Goal: Task Accomplishment & Management: Manage account settings

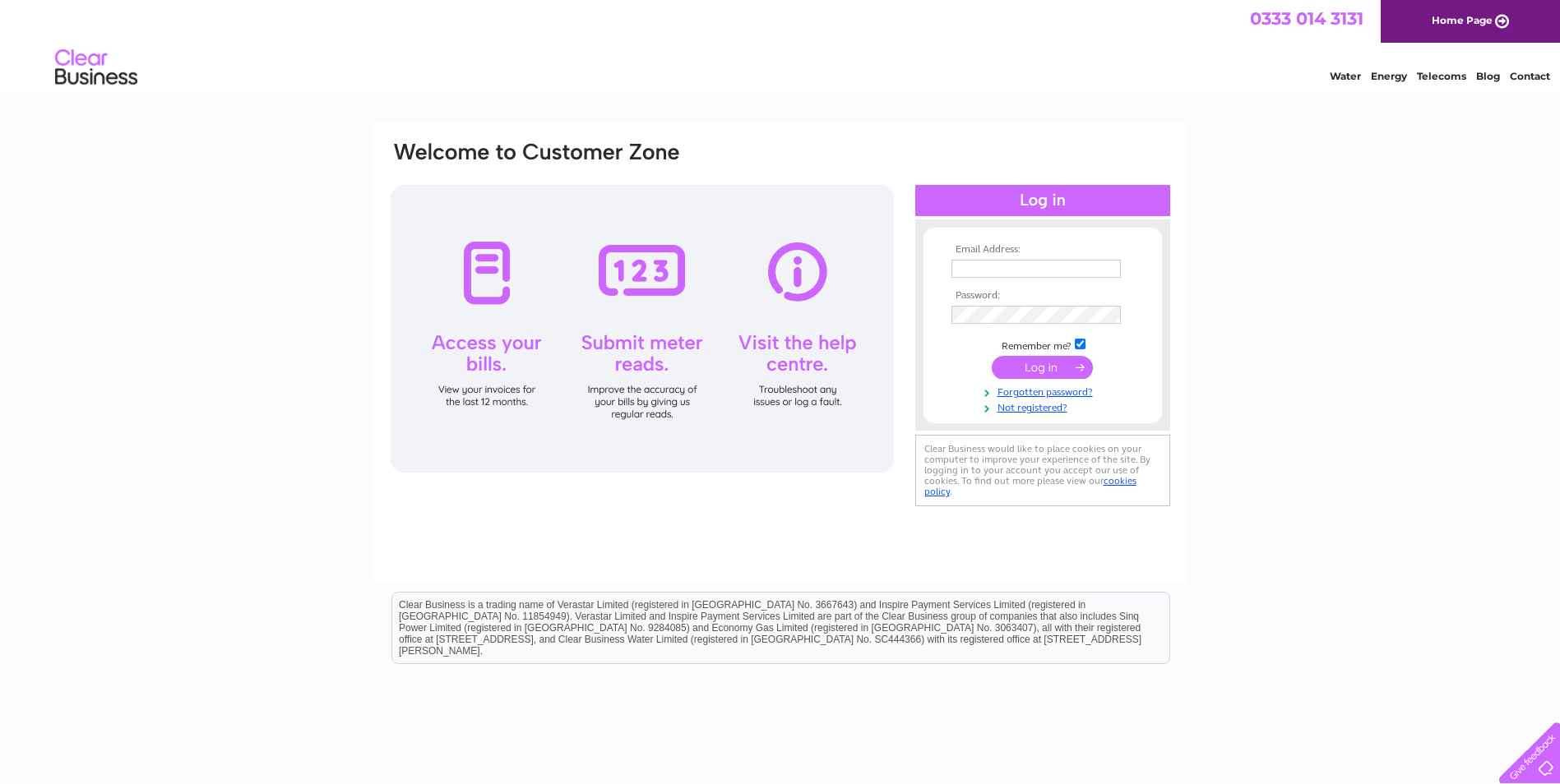
type input "info@kikiboutique.co.uk"
click at [1068, 365] on input "submit" at bounding box center [1042, 367] width 101 height 23
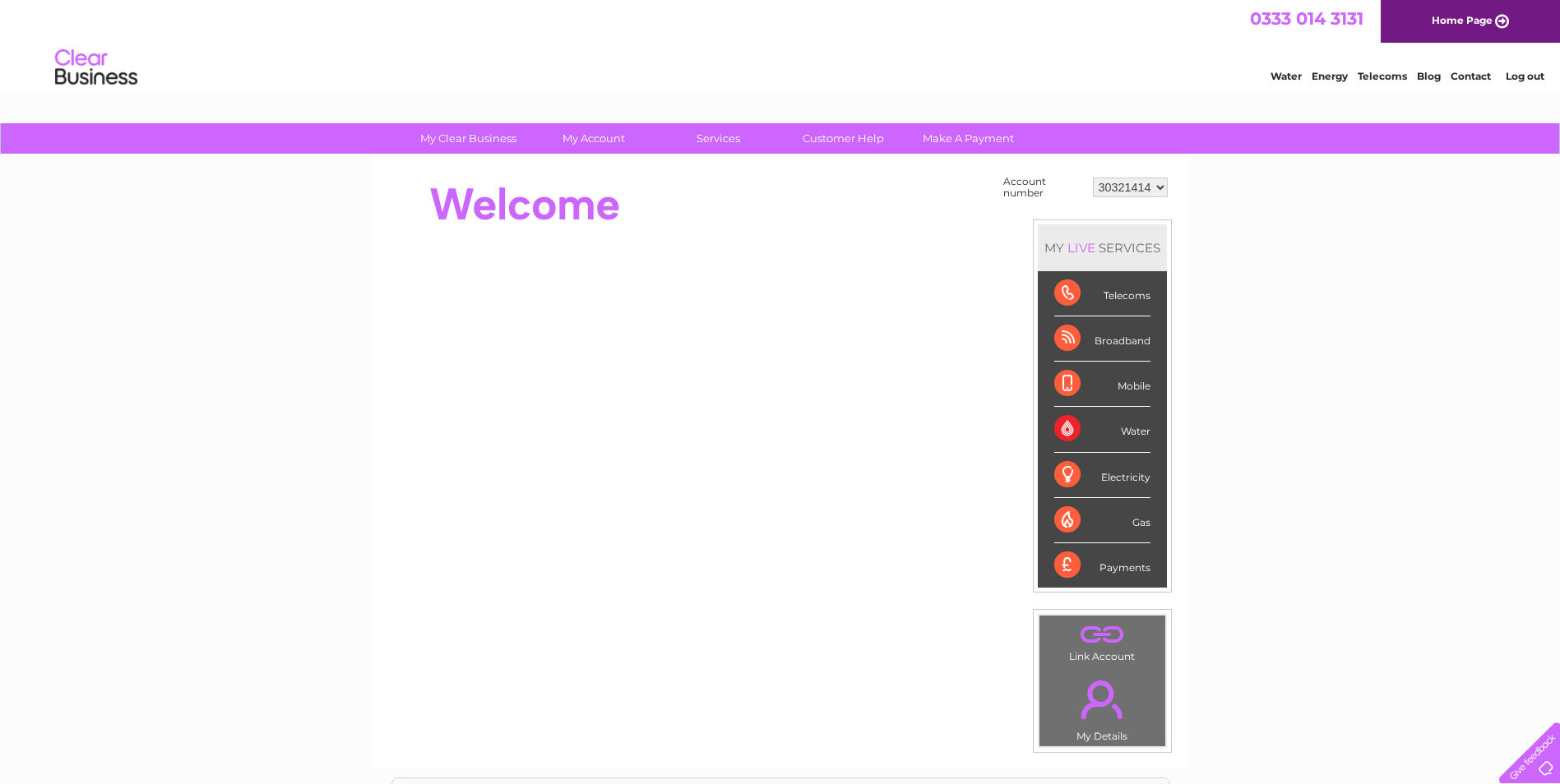
click at [1072, 428] on div "Water" at bounding box center [1102, 430] width 96 height 46
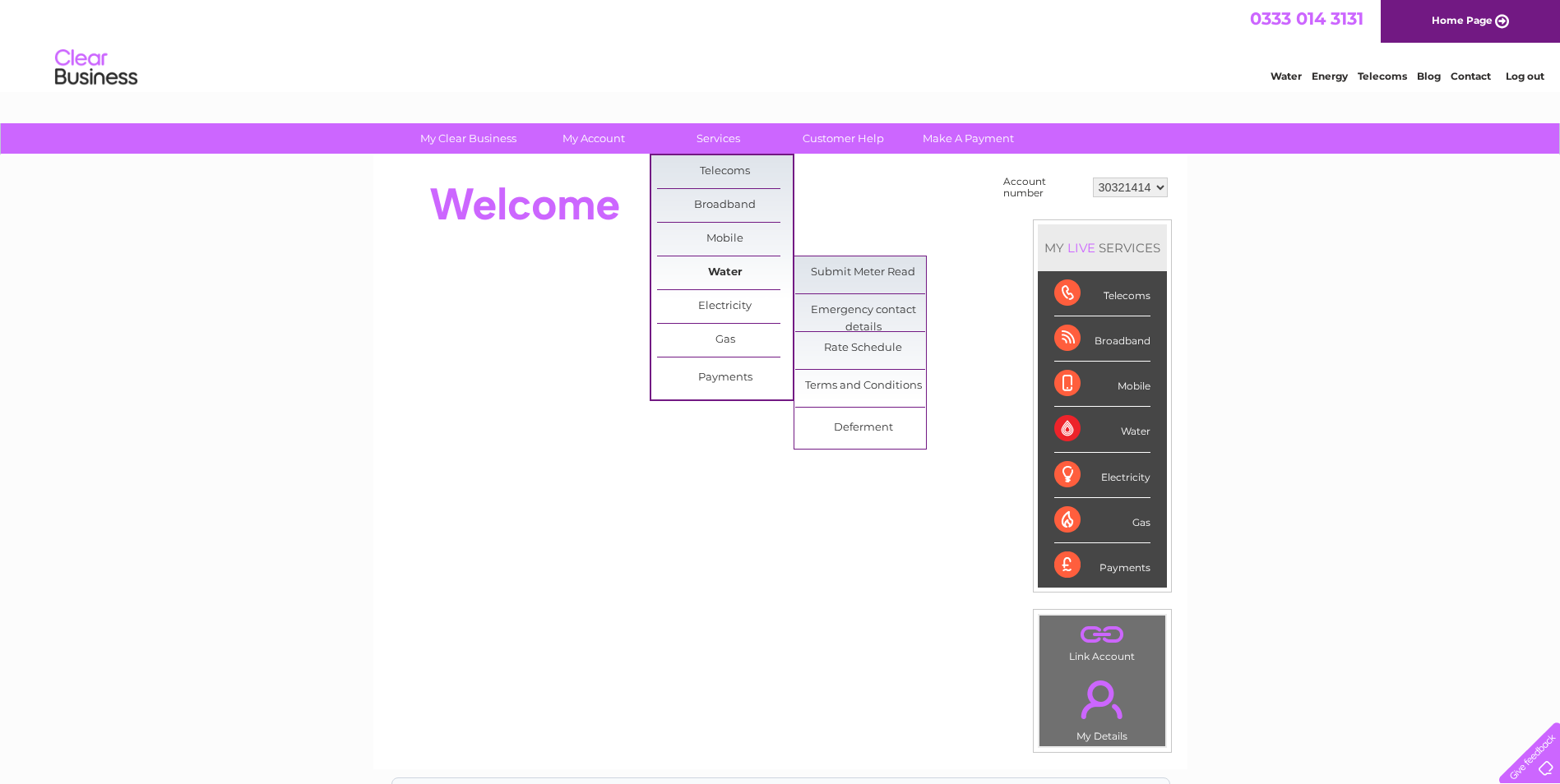
click at [739, 266] on link "Water" at bounding box center [724, 272] width 136 height 33
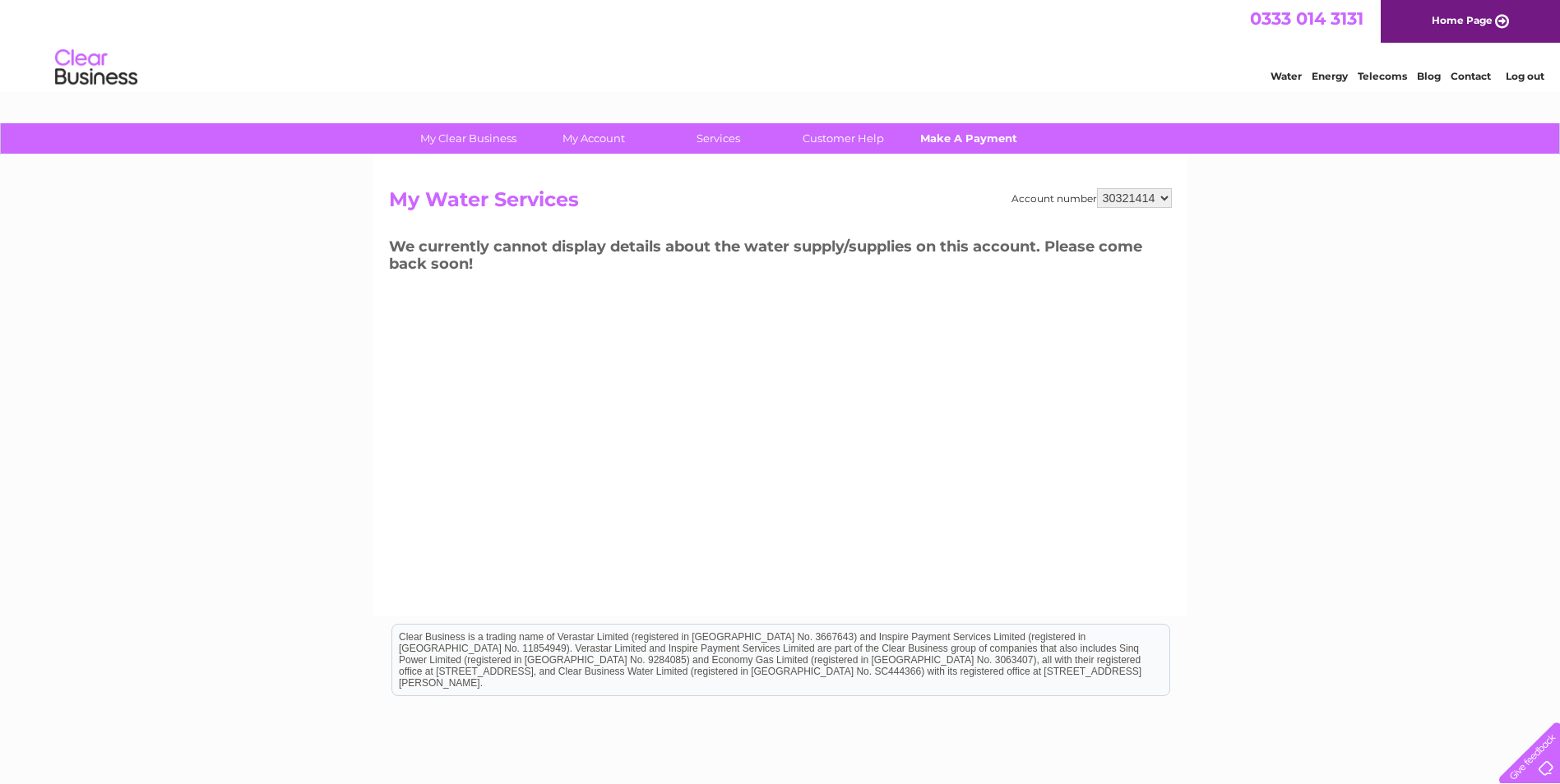
click at [960, 137] on link "Make A Payment" at bounding box center [968, 138] width 136 height 30
